Goal: Use online tool/utility: Utilize a website feature to perform a specific function

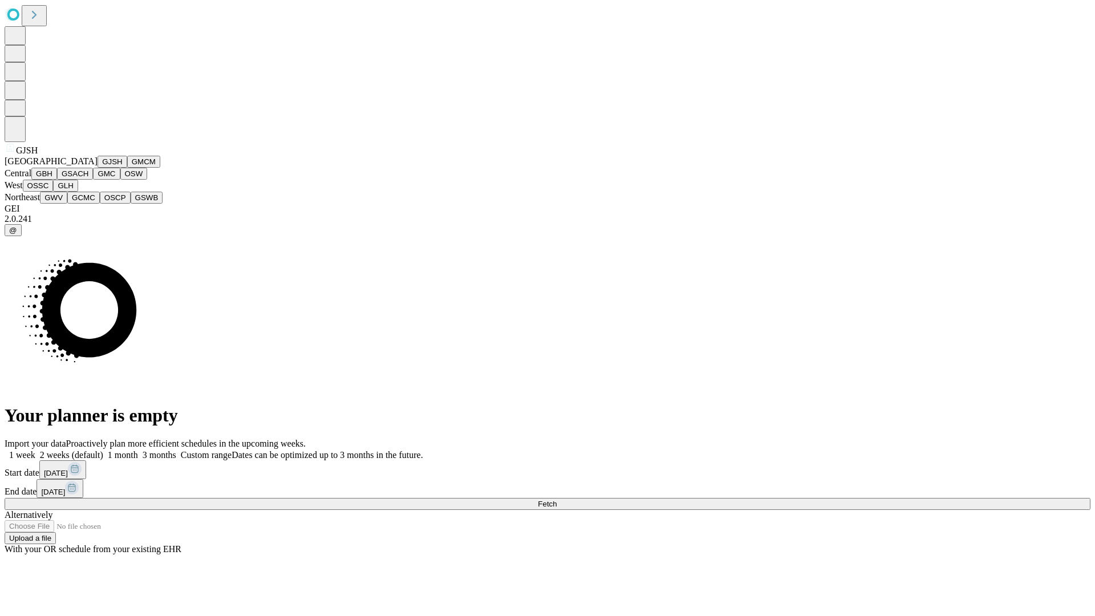
click at [98, 168] on button "GJSH" at bounding box center [113, 162] width 30 height 12
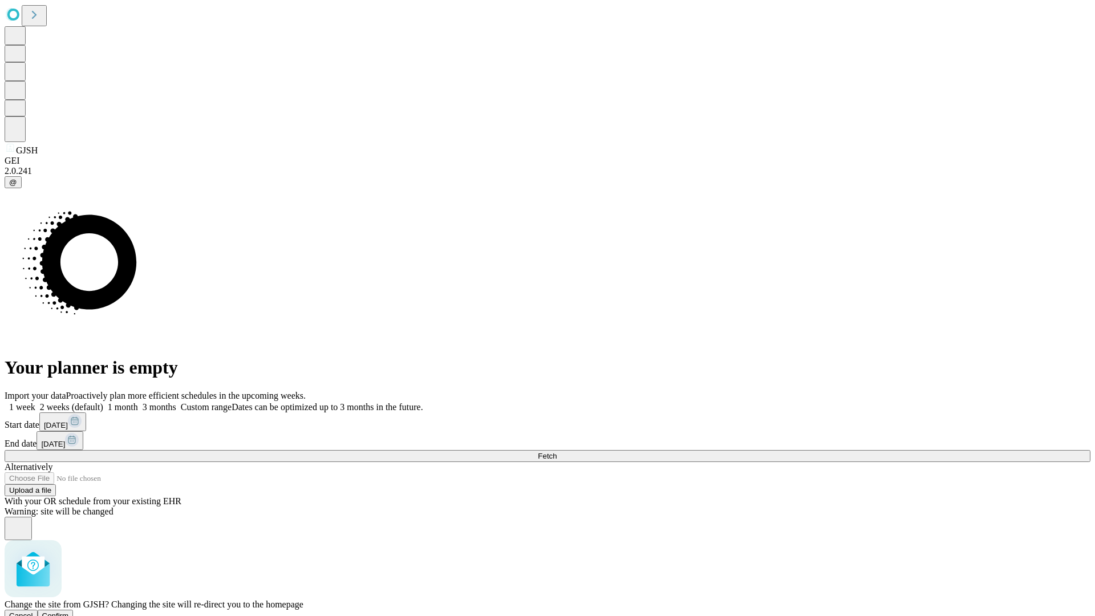
click at [69, 611] on span "Confirm" at bounding box center [55, 615] width 27 height 9
click at [103, 402] on label "2 weeks (default)" at bounding box center [69, 407] width 68 height 10
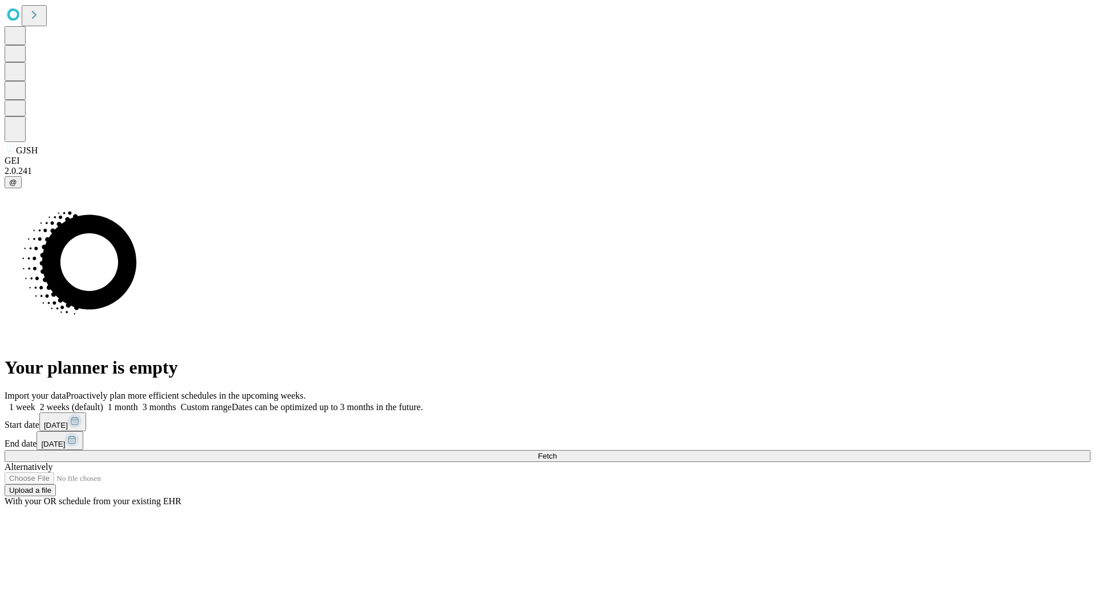
click at [557, 452] on span "Fetch" at bounding box center [547, 456] width 19 height 9
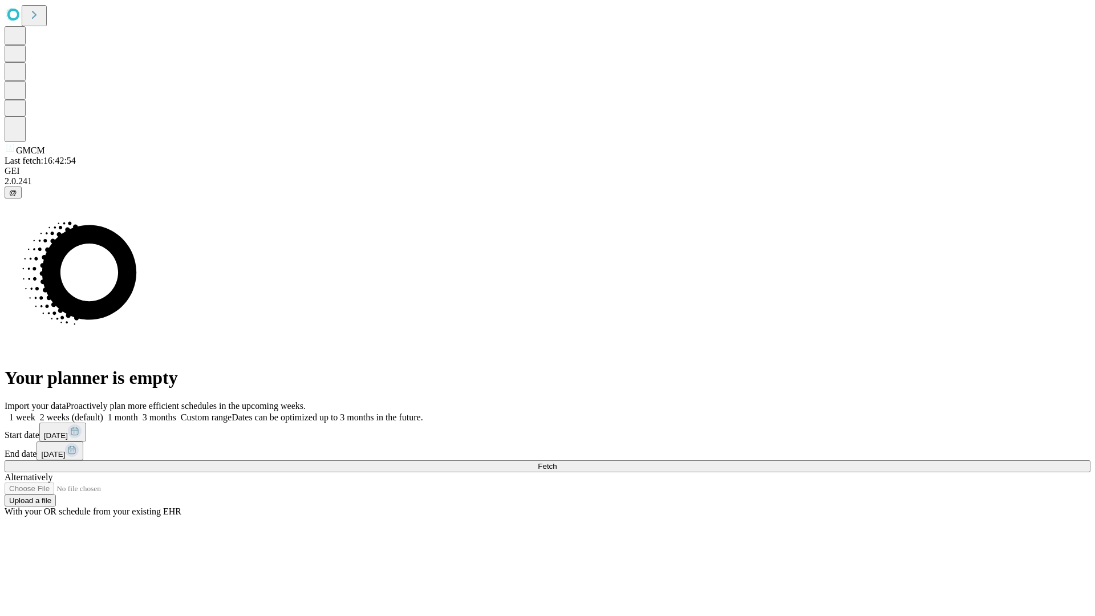
click at [103, 412] on label "2 weeks (default)" at bounding box center [69, 417] width 68 height 10
click at [557, 462] on span "Fetch" at bounding box center [547, 466] width 19 height 9
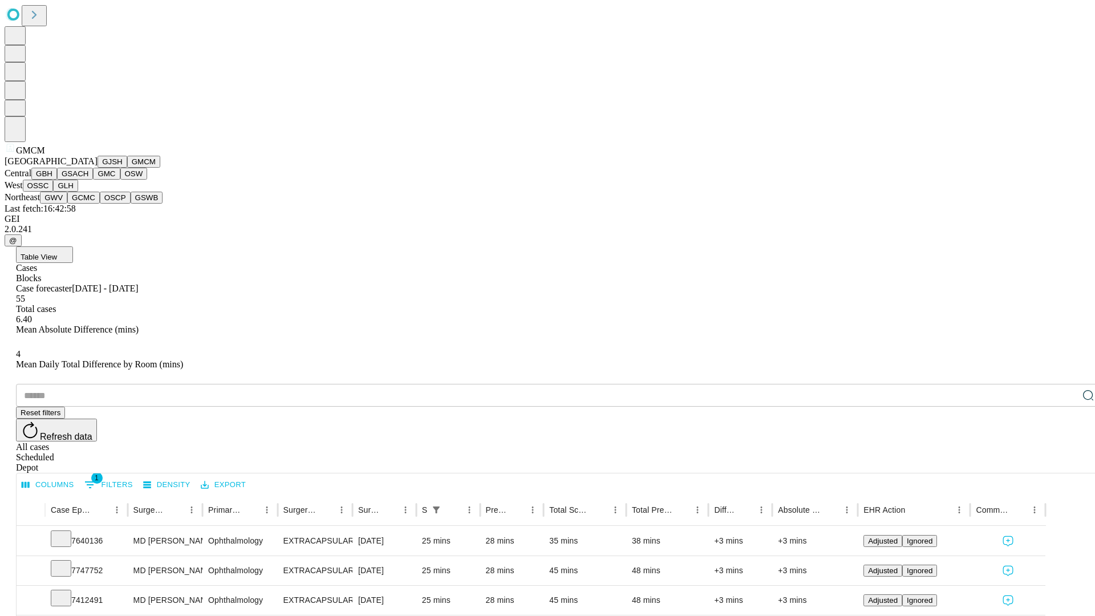
click at [57, 180] on button "GBH" at bounding box center [44, 174] width 26 height 12
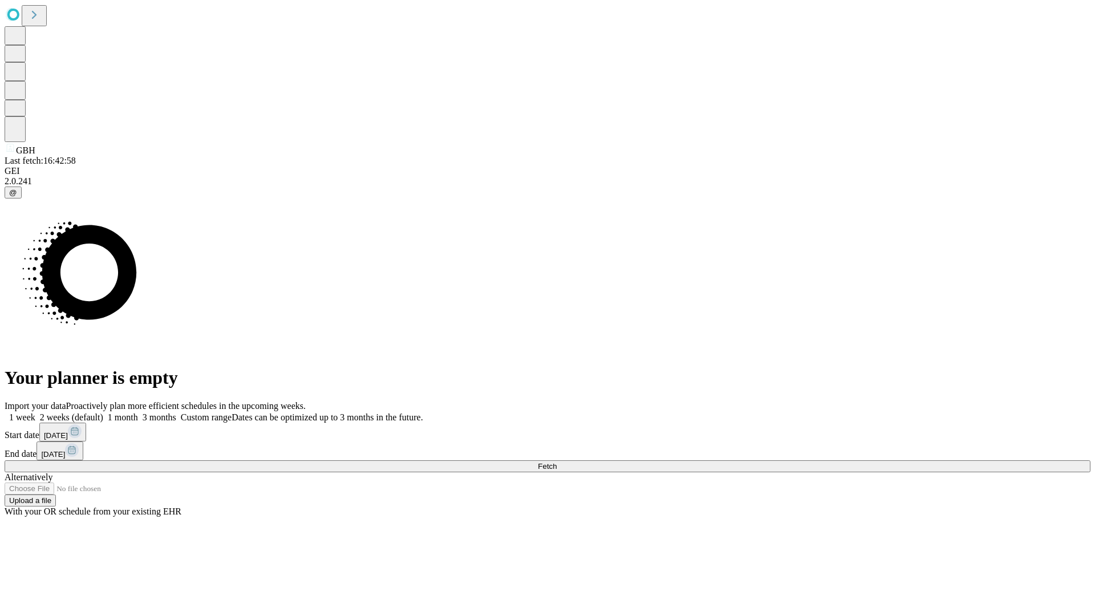
click at [557, 462] on span "Fetch" at bounding box center [547, 466] width 19 height 9
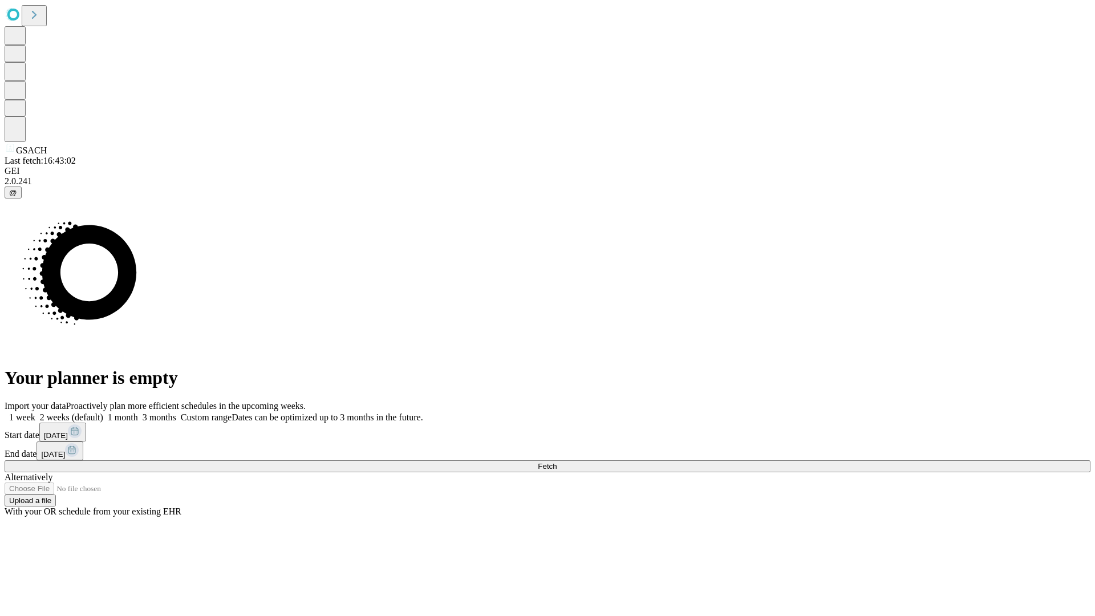
click at [103, 412] on label "2 weeks (default)" at bounding box center [69, 417] width 68 height 10
click at [557, 462] on span "Fetch" at bounding box center [547, 466] width 19 height 9
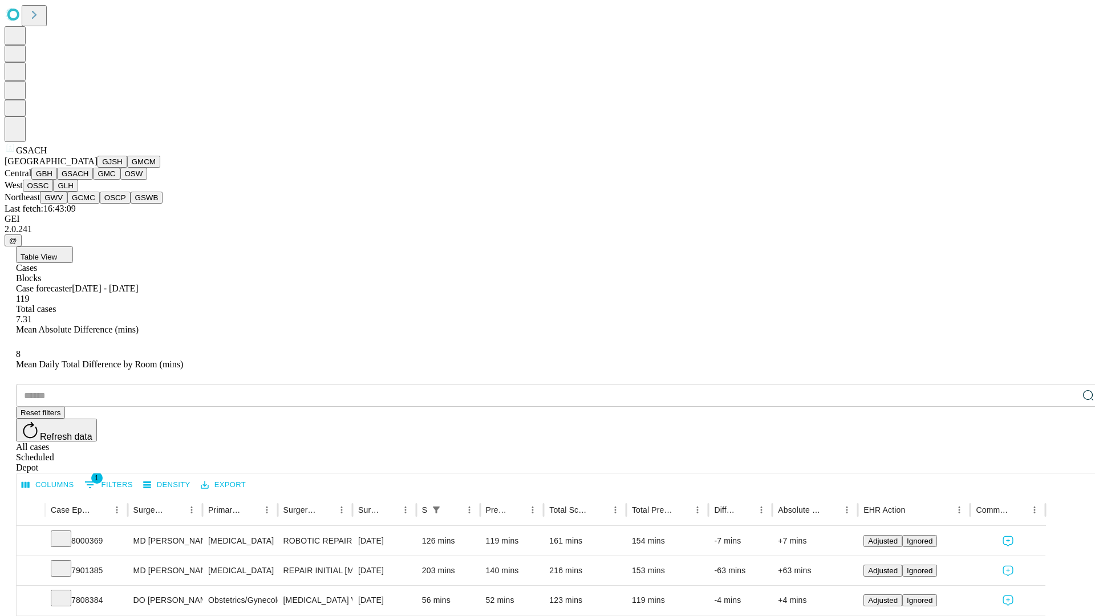
click at [93, 180] on button "GMC" at bounding box center [106, 174] width 27 height 12
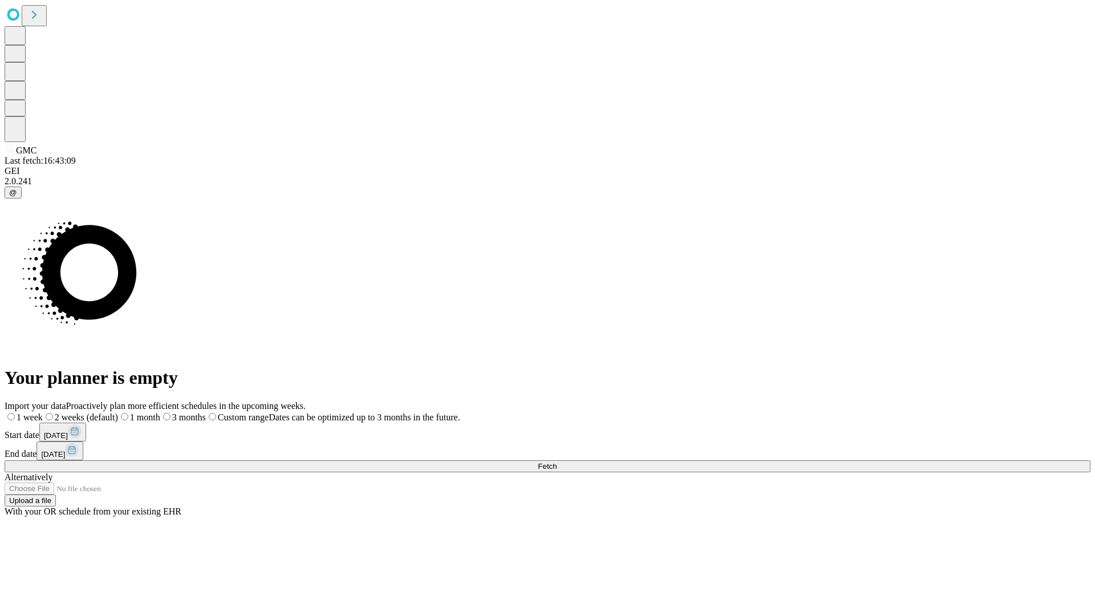
click at [118, 412] on label "2 weeks (default)" at bounding box center [80, 417] width 75 height 10
click at [557, 462] on span "Fetch" at bounding box center [547, 466] width 19 height 9
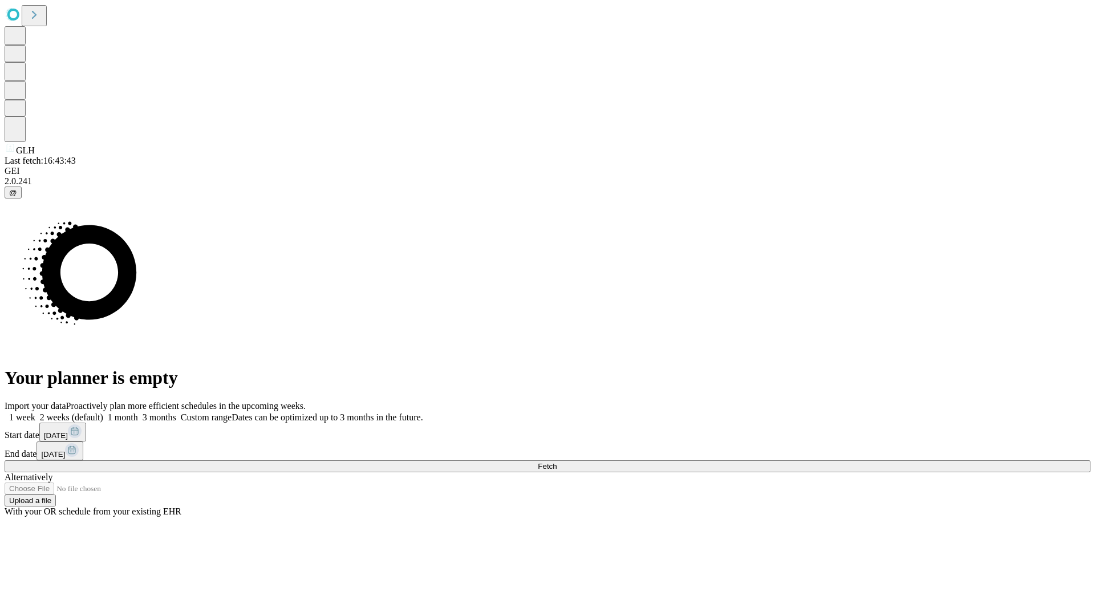
click at [103, 412] on label "2 weeks (default)" at bounding box center [69, 417] width 68 height 10
click at [557, 462] on span "Fetch" at bounding box center [547, 466] width 19 height 9
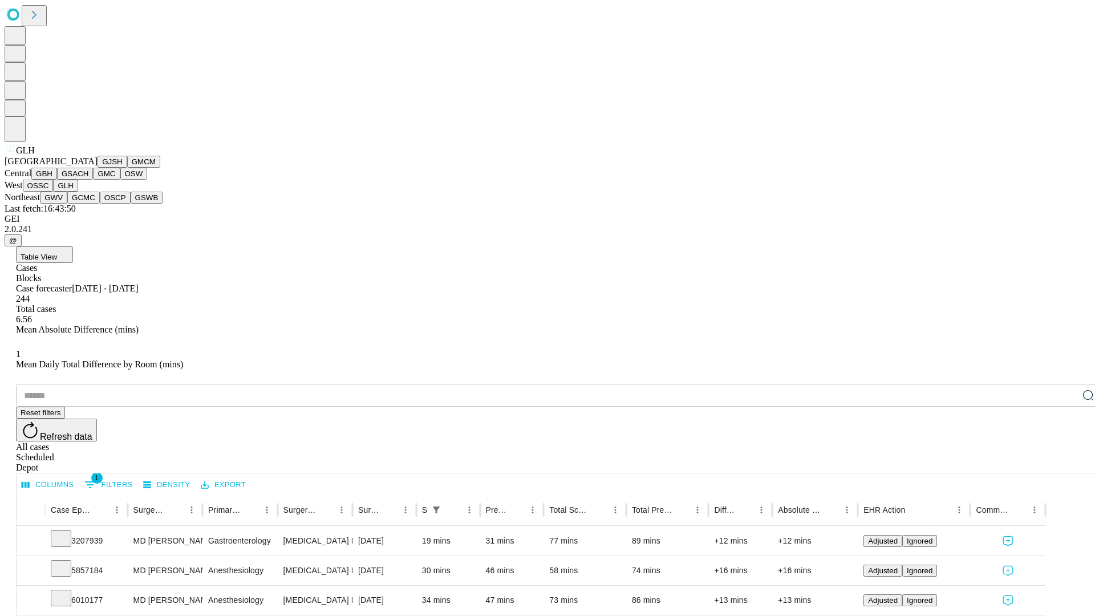
click at [67, 204] on button "GWV" at bounding box center [53, 198] width 27 height 12
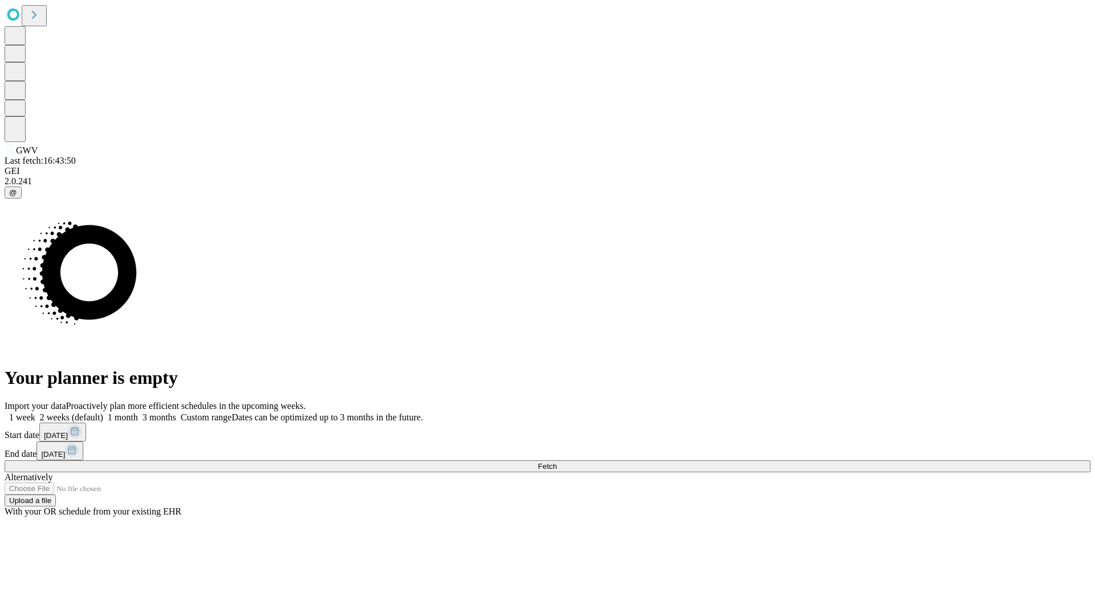
click at [103, 412] on label "2 weeks (default)" at bounding box center [69, 417] width 68 height 10
click at [557, 462] on span "Fetch" at bounding box center [547, 466] width 19 height 9
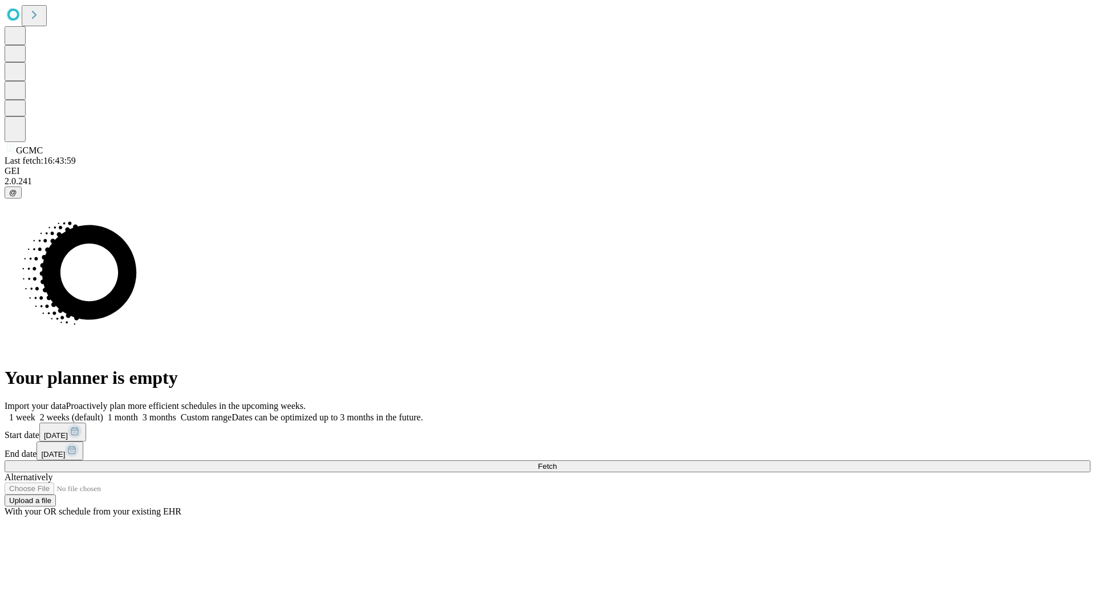
click at [557, 462] on span "Fetch" at bounding box center [547, 466] width 19 height 9
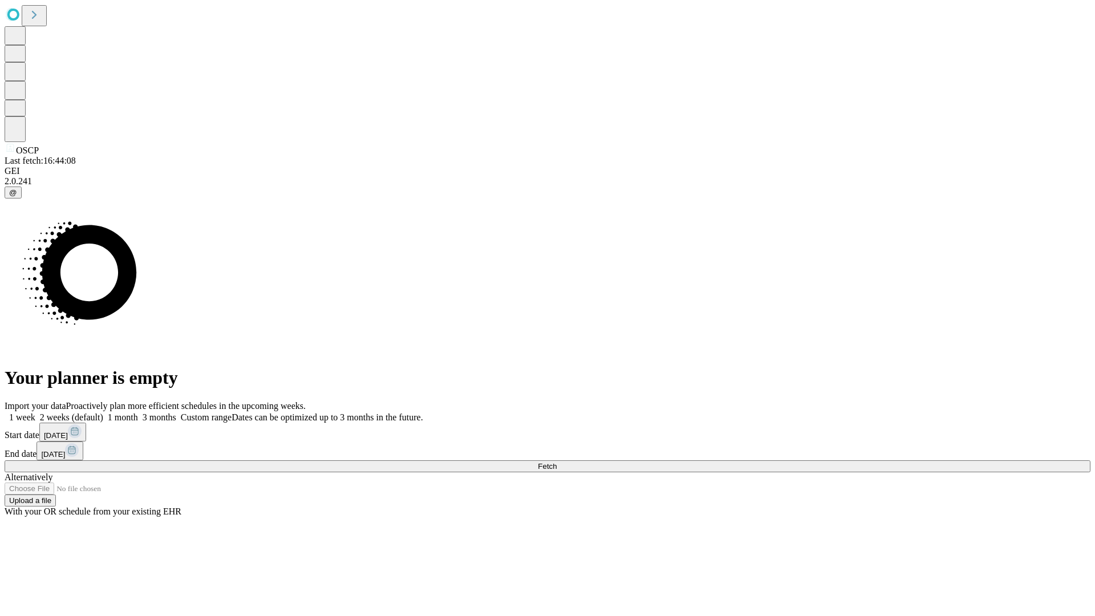
click at [103, 412] on label "2 weeks (default)" at bounding box center [69, 417] width 68 height 10
click at [557, 462] on span "Fetch" at bounding box center [547, 466] width 19 height 9
